Goal: Feedback & Contribution: Contribute content

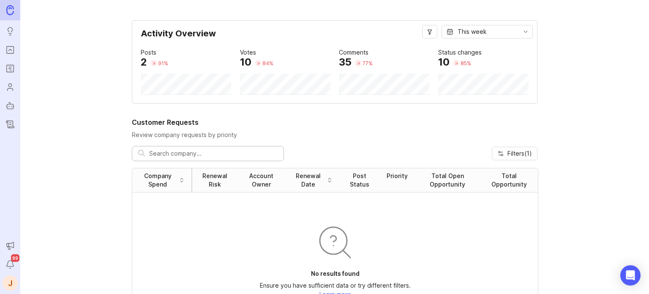
click at [7, 49] on rect "Portal" at bounding box center [10, 49] width 7 height 7
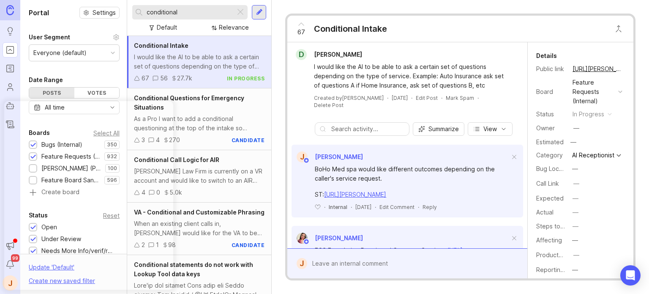
click at [243, 13] on div at bounding box center [240, 12] width 10 height 11
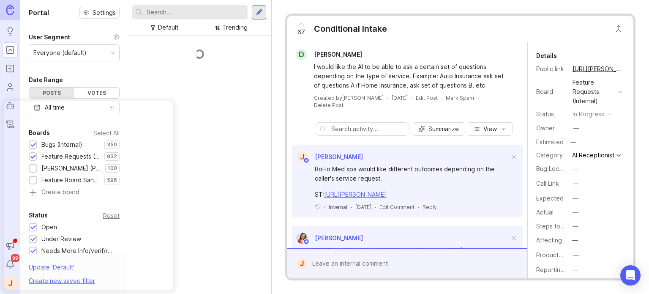
click at [198, 11] on input "text" at bounding box center [196, 12] width 98 height 9
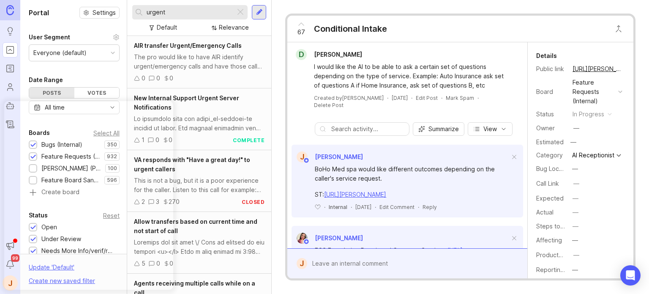
type input "urgent"
click at [195, 54] on div "The pro would like to have AIR identify urgent/emergency calls and have those c…" at bounding box center [199, 61] width 131 height 19
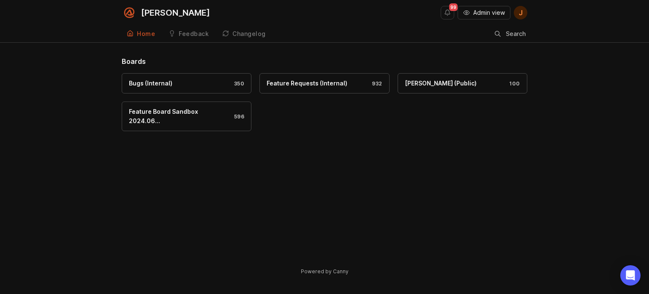
click at [490, 16] on span "Admin view" at bounding box center [489, 12] width 32 height 8
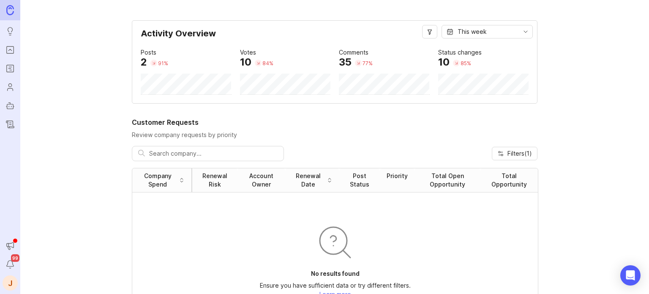
click at [8, 246] on icon "Announcements" at bounding box center [8, 244] width 0 height 3
click at [11, 55] on link "Portal" at bounding box center [10, 49] width 15 height 15
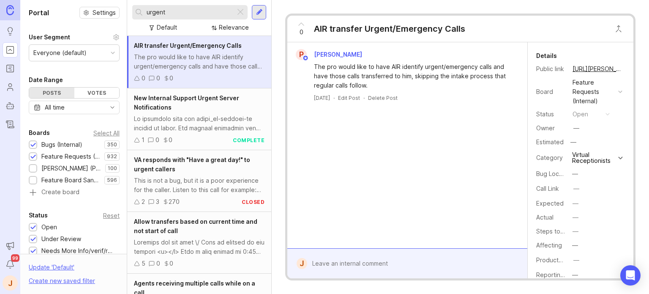
click at [241, 11] on div at bounding box center [240, 12] width 10 height 11
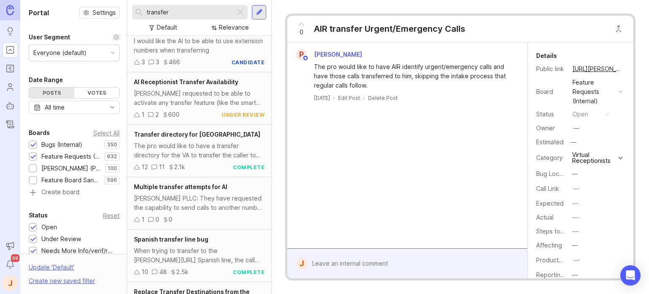
scroll to position [583, 0]
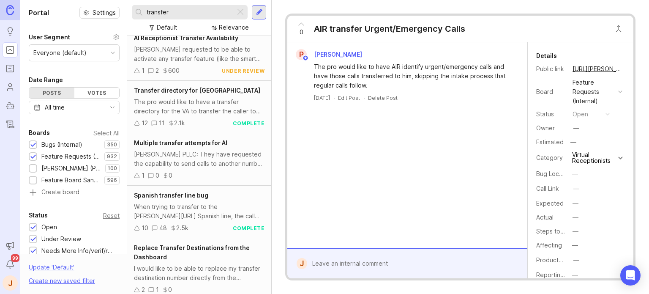
type input "transfer"
click at [243, 14] on div at bounding box center [240, 12] width 10 height 11
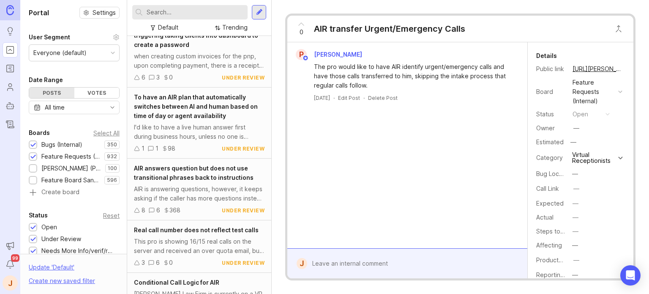
scroll to position [583, 0]
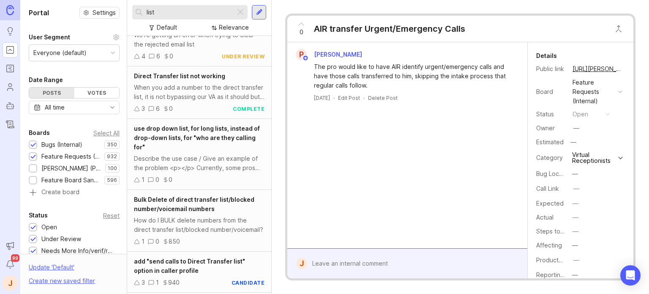
scroll to position [211, 0]
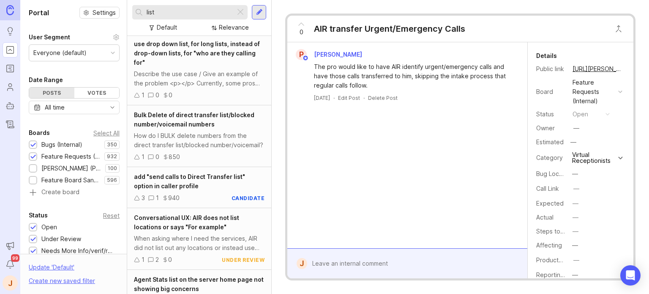
click at [216, 67] on div "use drop down list, for long lists, instead of drop-down lists, for "who are th…" at bounding box center [199, 69] width 144 height 71
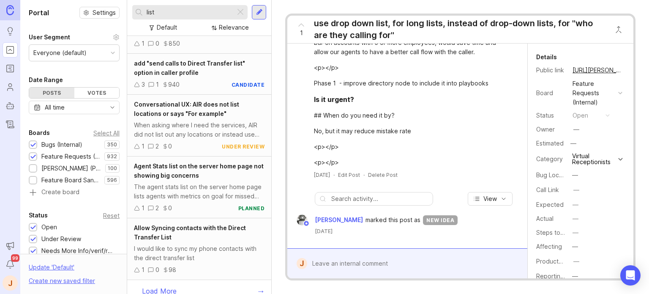
scroll to position [331, 0]
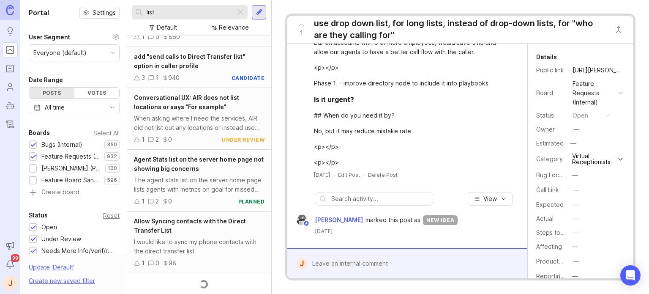
click at [184, 170] on span "Agent Stats list on the server home page not showing big concerns" at bounding box center [199, 164] width 130 height 16
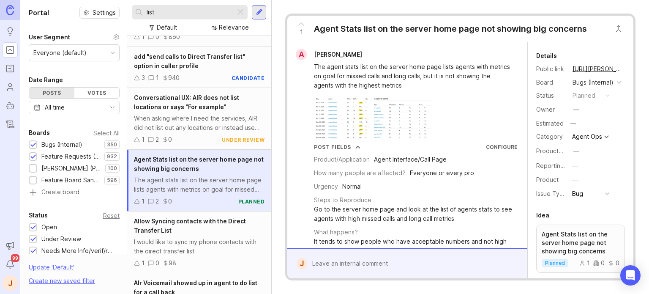
scroll to position [416, 0]
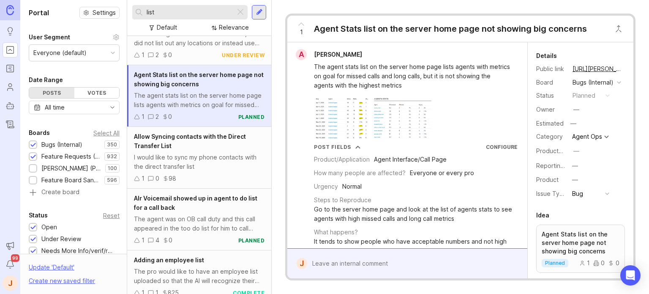
click at [200, 146] on div "Allow Syncing contacts with the Direct Transfer List" at bounding box center [199, 141] width 131 height 19
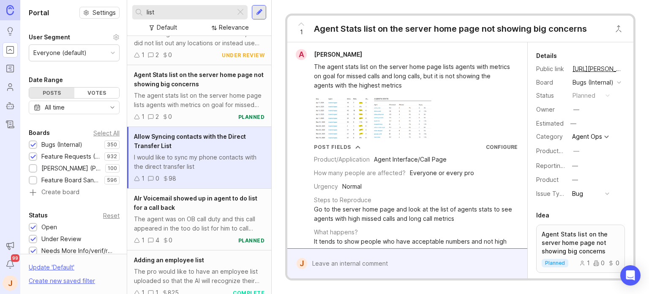
click at [201, 97] on div "The agent stats list on the server home page lists agents with metrics on goal …" at bounding box center [199, 100] width 131 height 19
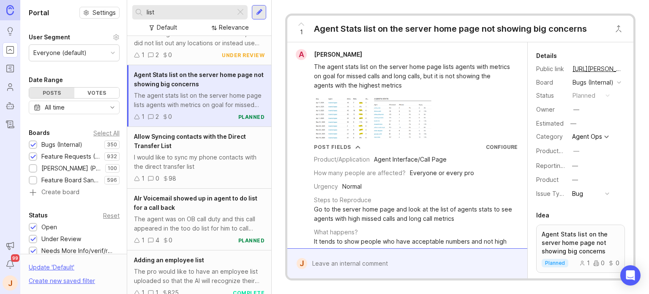
click at [372, 121] on img at bounding box center [401, 118] width 59 height 42
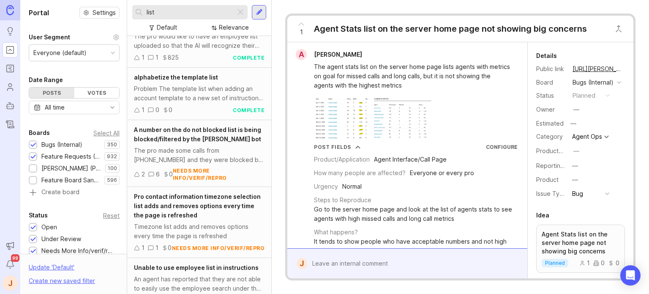
scroll to position [670, 0]
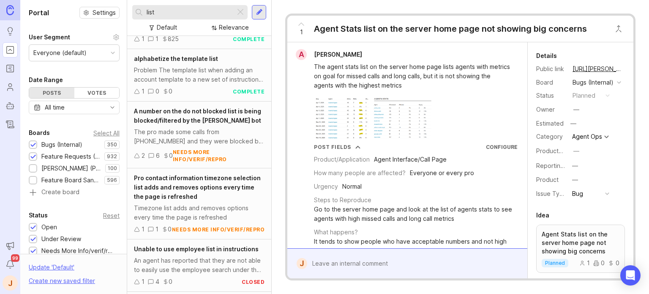
click at [196, 14] on input "list" at bounding box center [189, 12] width 85 height 9
type input "mulitple"
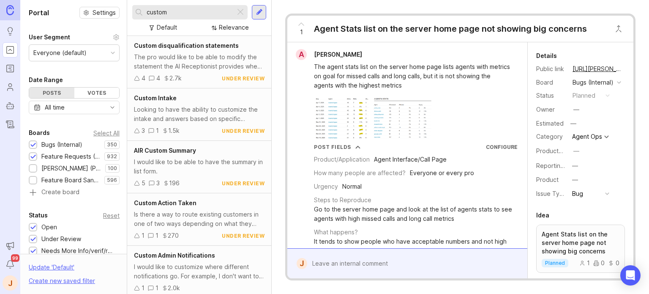
click at [174, 218] on div "Is there a way to route existing customers in one of two ways depending on what…" at bounding box center [199, 219] width 131 height 19
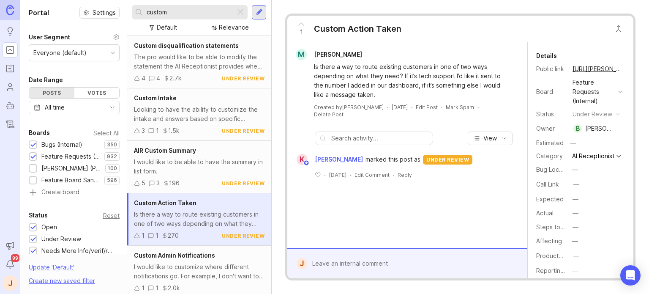
click at [345, 259] on div at bounding box center [413, 263] width 213 height 16
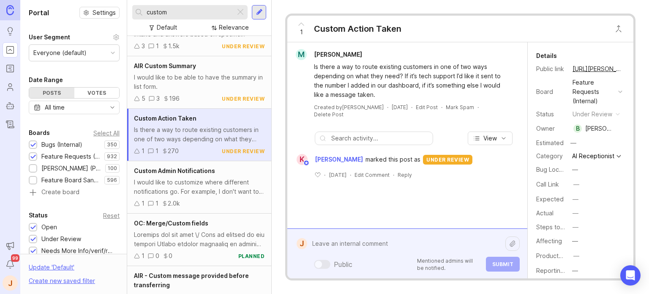
scroll to position [127, 0]
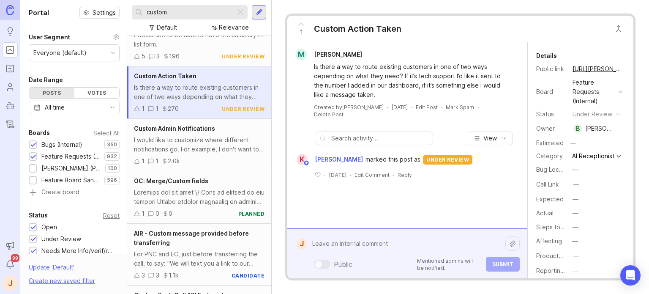
click at [196, 14] on input "custom" at bounding box center [189, 12] width 85 height 9
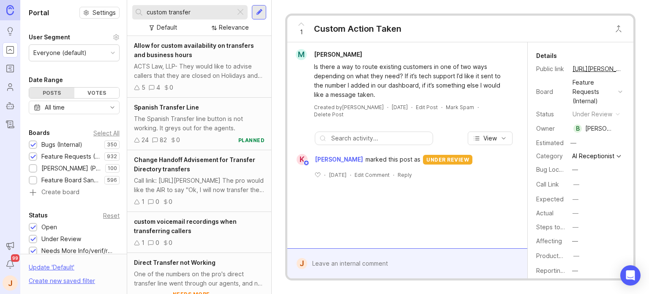
type input "custom transfer"
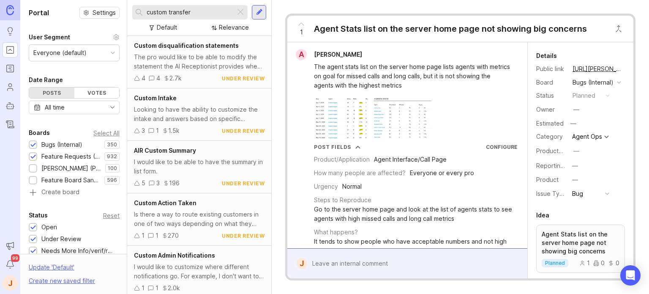
click at [200, 19] on div "custom transfer" at bounding box center [183, 12] width 103 height 14
click at [175, 148] on span "AIR Custom Summary" at bounding box center [165, 150] width 62 height 7
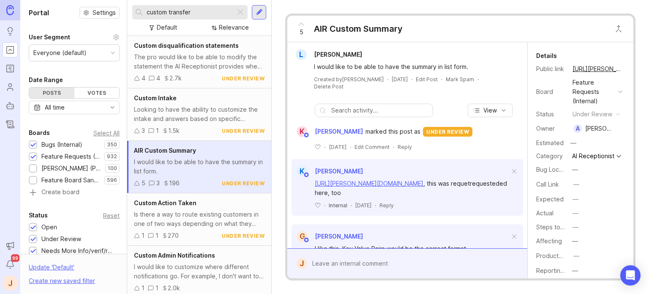
click at [186, 60] on div "The pro would like to be able to modify the statement the AI Receptionist provi…" at bounding box center [199, 61] width 131 height 19
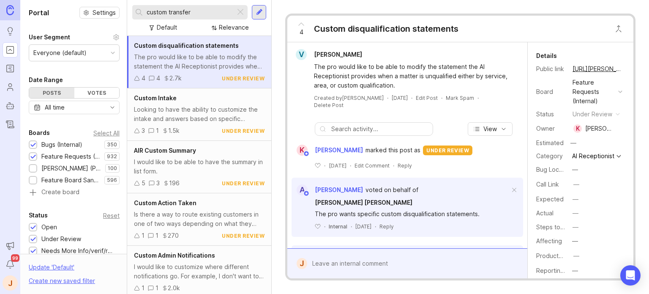
click at [181, 98] on div "Custom Intake" at bounding box center [199, 97] width 131 height 9
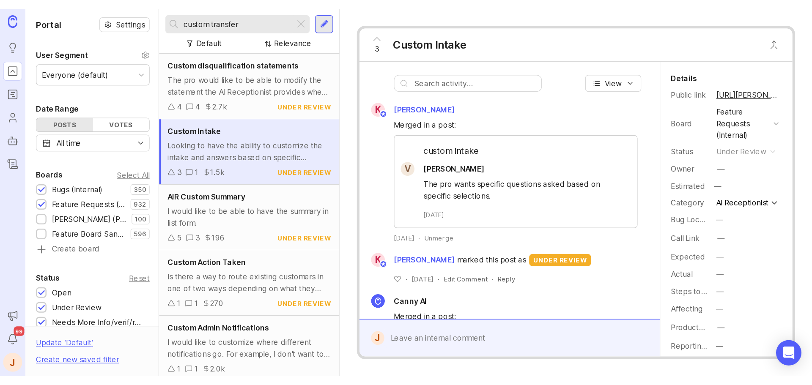
scroll to position [127, 0]
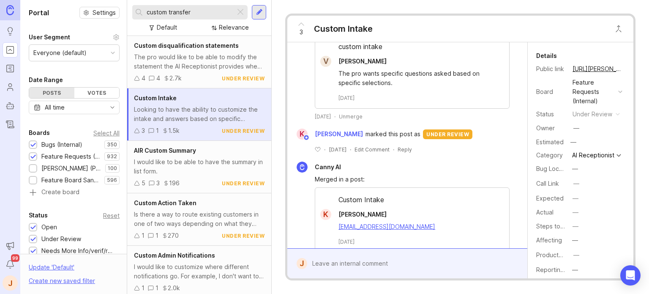
click at [226, 221] on div "Is there a way to route existing customers in one of two ways depending on what…" at bounding box center [199, 219] width 131 height 19
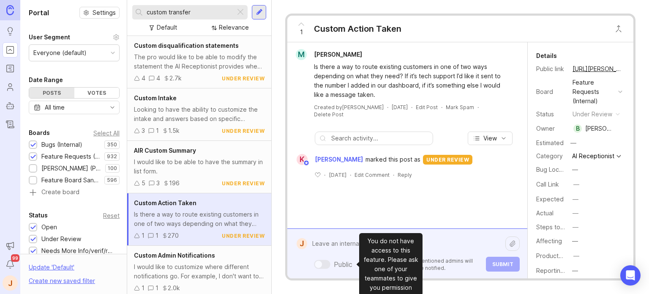
click at [347, 258] on div "Public Mentioned admins will be notified. Submit" at bounding box center [413, 253] width 213 height 36
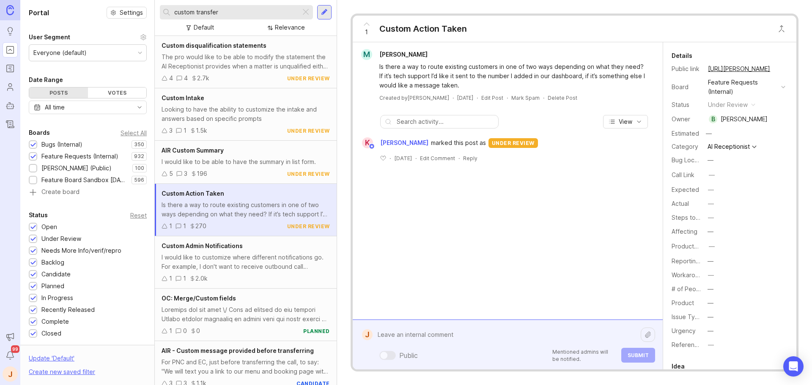
click at [420, 293] on textarea at bounding box center [506, 335] width 268 height 16
paste textarea "Barrett Lawn Care"
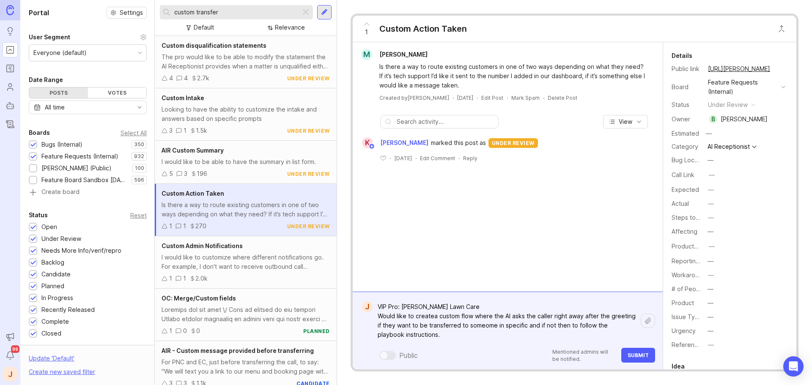
drag, startPoint x: 425, startPoint y: 316, endPoint x: 412, endPoint y: 321, distance: 13.7
click at [412, 293] on textarea "VIP Pro: Barrett Lawn Care Would like to createa custom flow where the AI asks …" at bounding box center [506, 321] width 268 height 44
click at [435, 293] on textarea "VIP Pro: Barrett Lawn Care Would like to createa custom flow where the AI asks …" at bounding box center [506, 321] width 268 height 44
click at [477, 293] on textarea "VIP Pro: Barrett Lawn Care Would like to create a custom flow where the AI asks…" at bounding box center [506, 321] width 268 height 44
click at [0, 0] on lt-span "someo n e" at bounding box center [0, 0] width 0 height 0
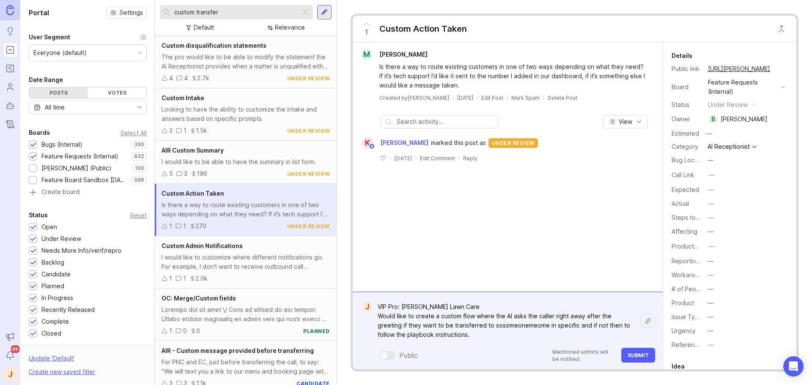
type textarea "VIP Pro: Barrett Lawn Care Would like to create a custom flow where the AI asks…"
click at [638, 293] on button "Submit" at bounding box center [638, 355] width 34 height 15
